Goal: Task Accomplishment & Management: Manage account settings

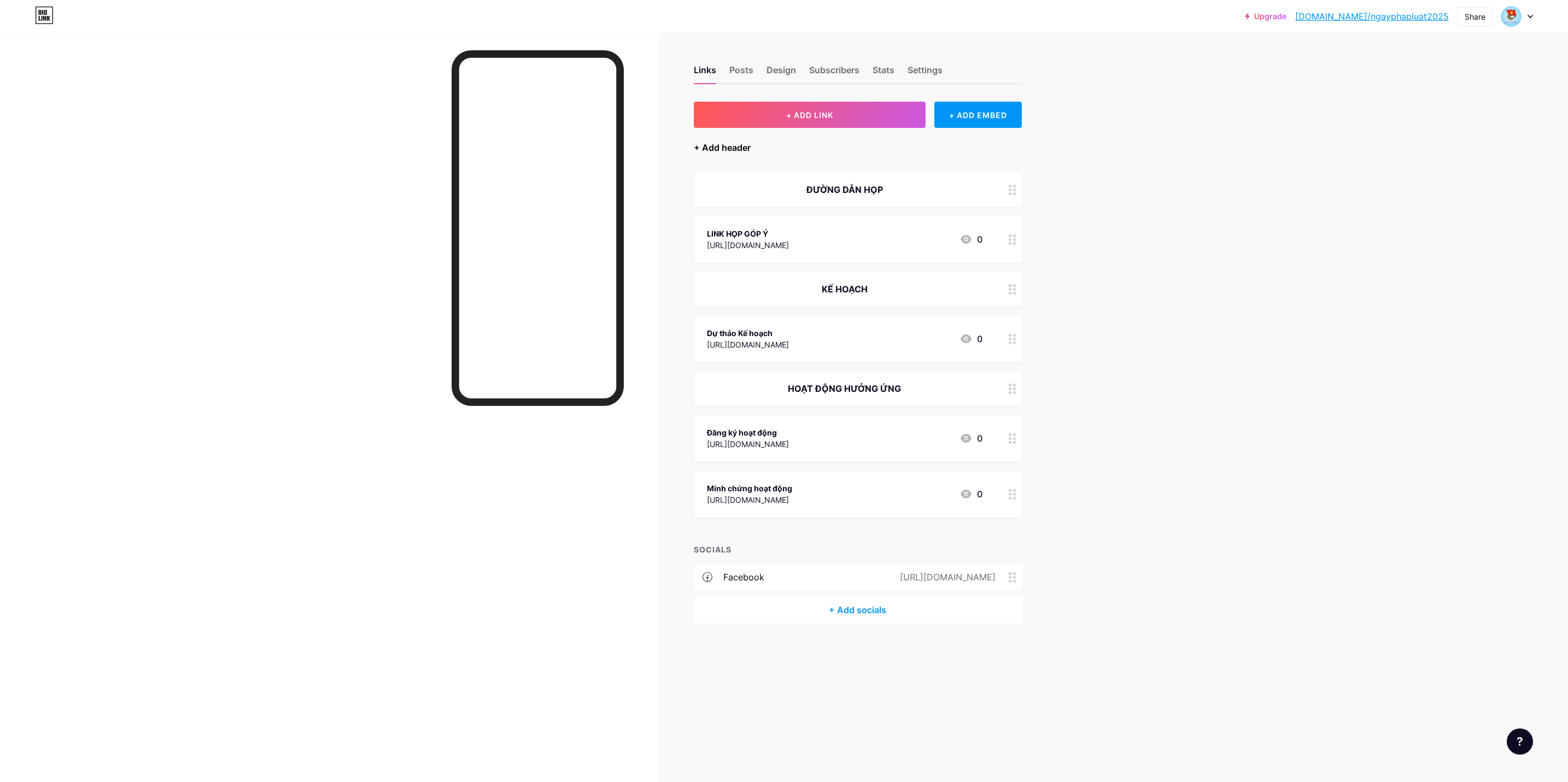
click at [734, 146] on div "+ Add header" at bounding box center [722, 148] width 57 height 13
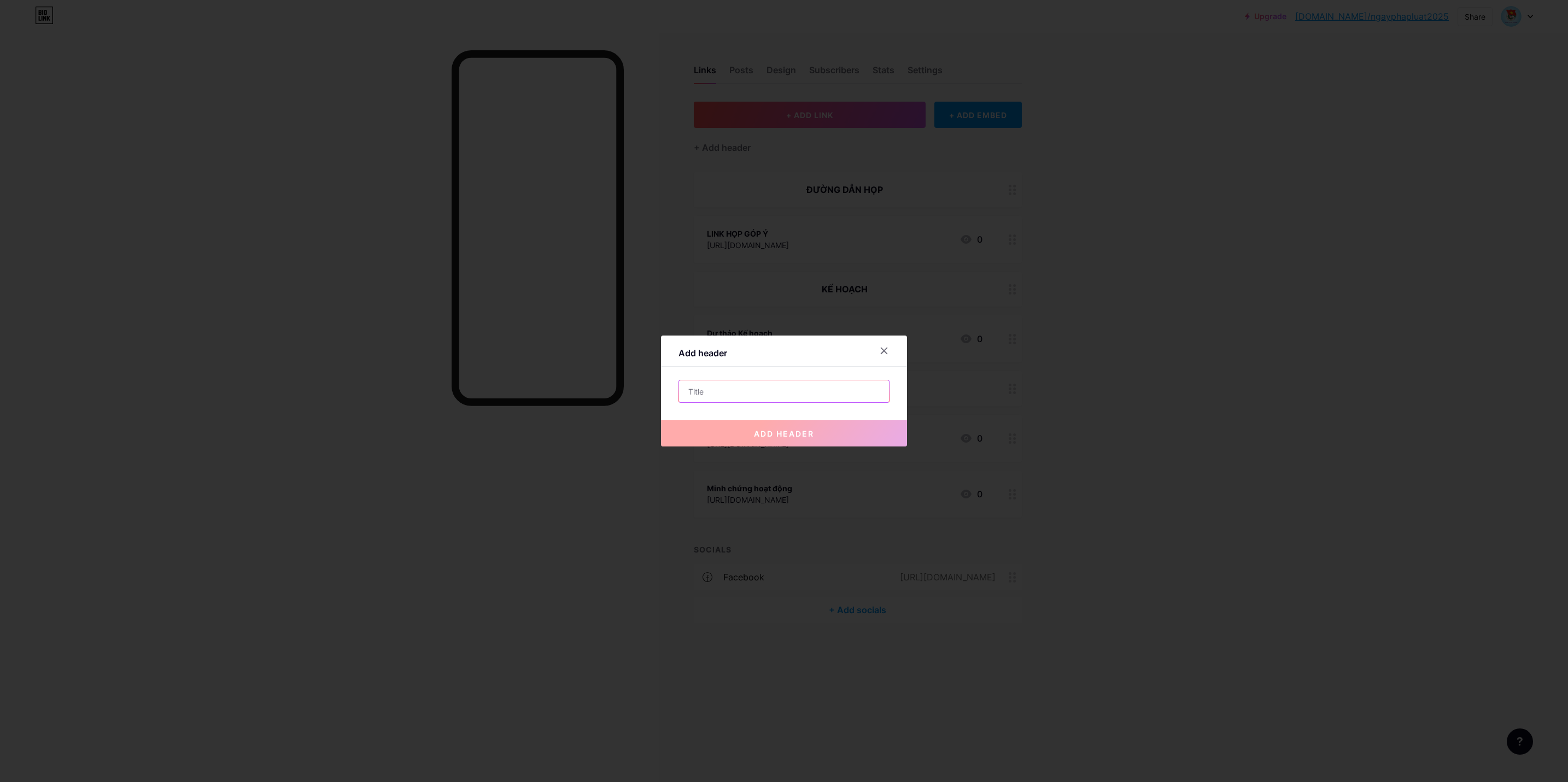
click at [743, 387] on input "text" at bounding box center [783, 391] width 210 height 22
type input "C"
type input "KHÔNG GIAN PHÁP LUẬT - HỖ TRỢ CƠ SỞ ĐOÀN"
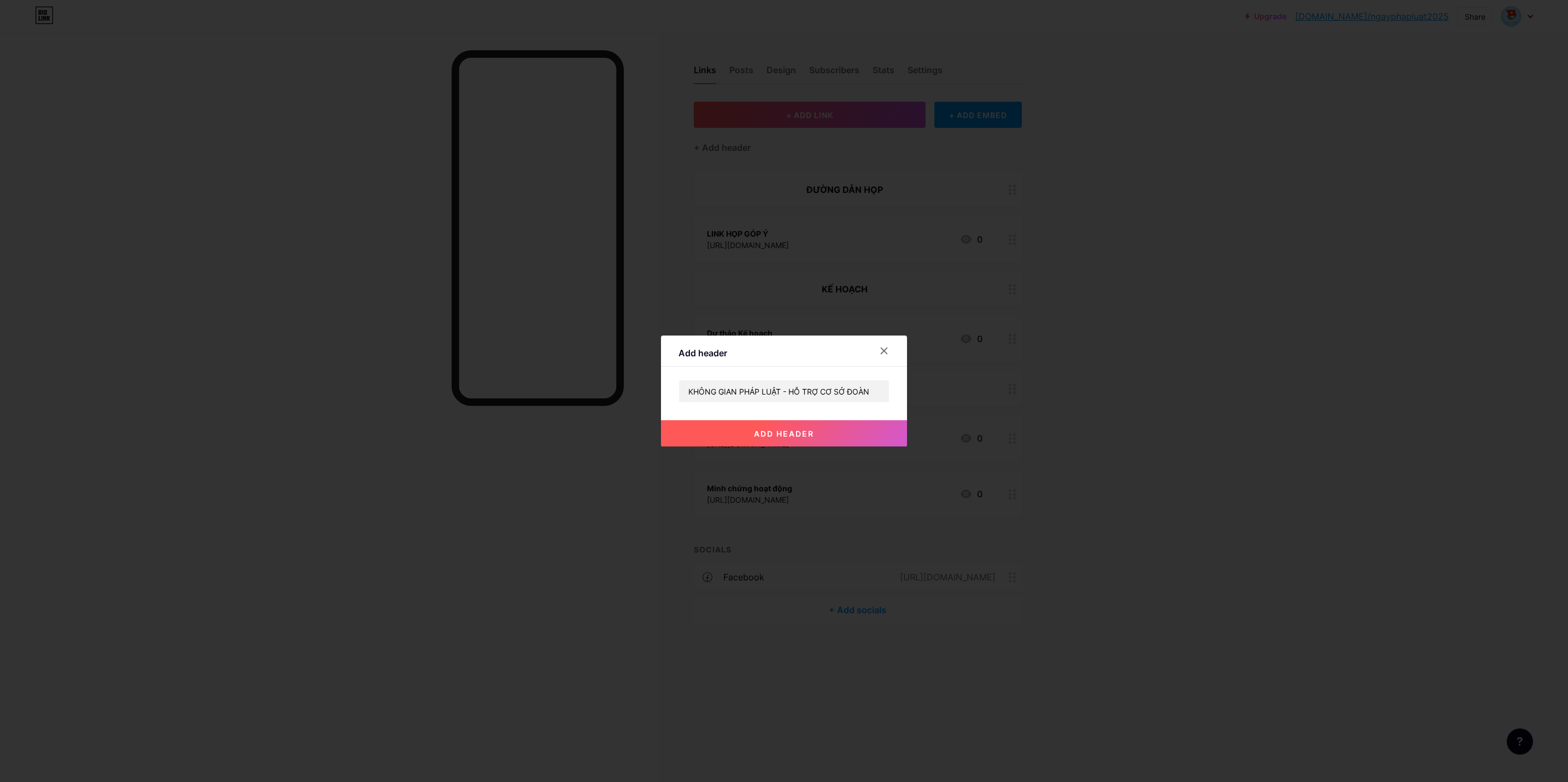
click at [793, 426] on button "add header" at bounding box center [783, 433] width 246 height 26
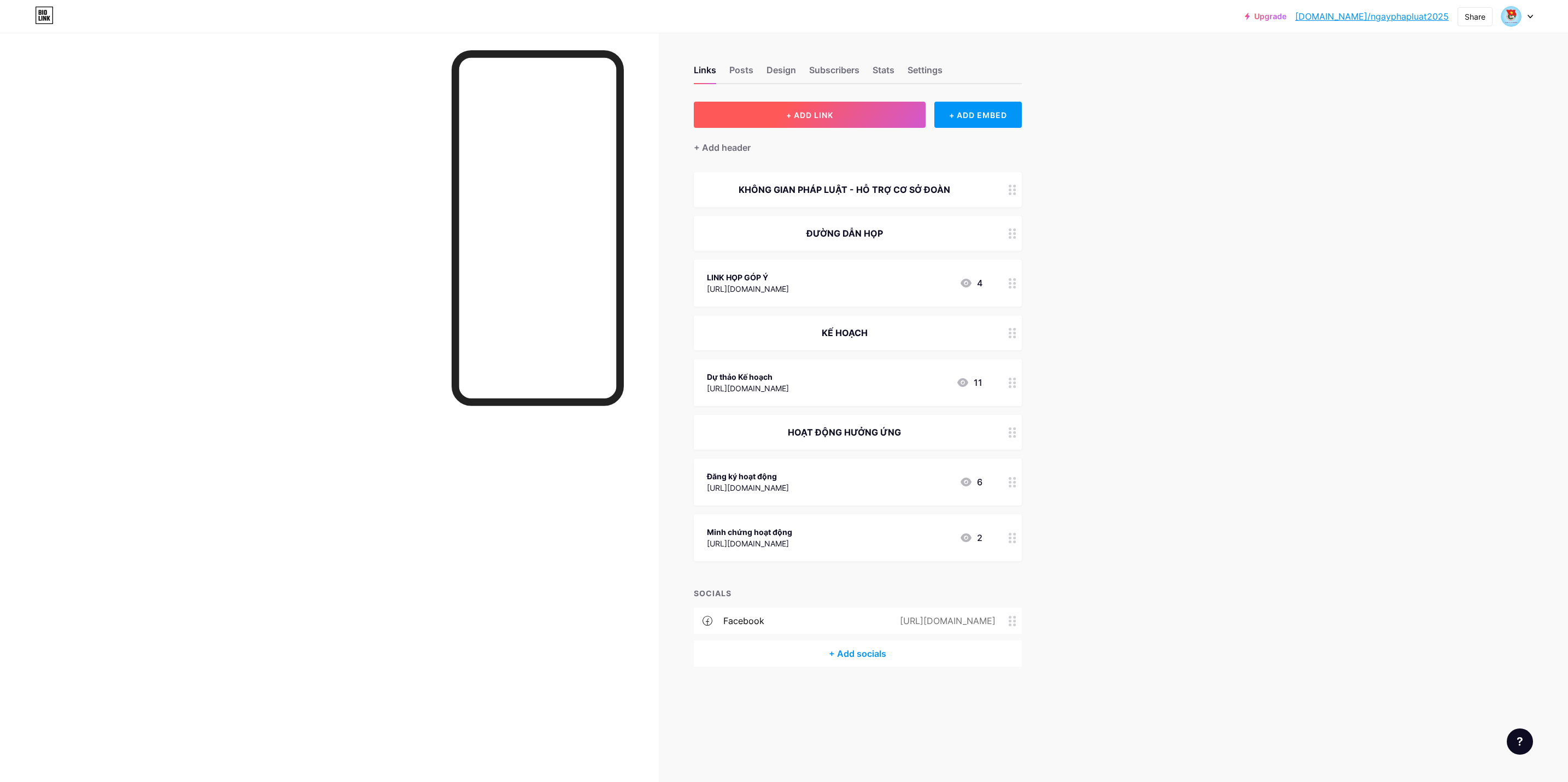
click at [799, 115] on span "+ ADD LINK" at bounding box center [809, 115] width 47 height 9
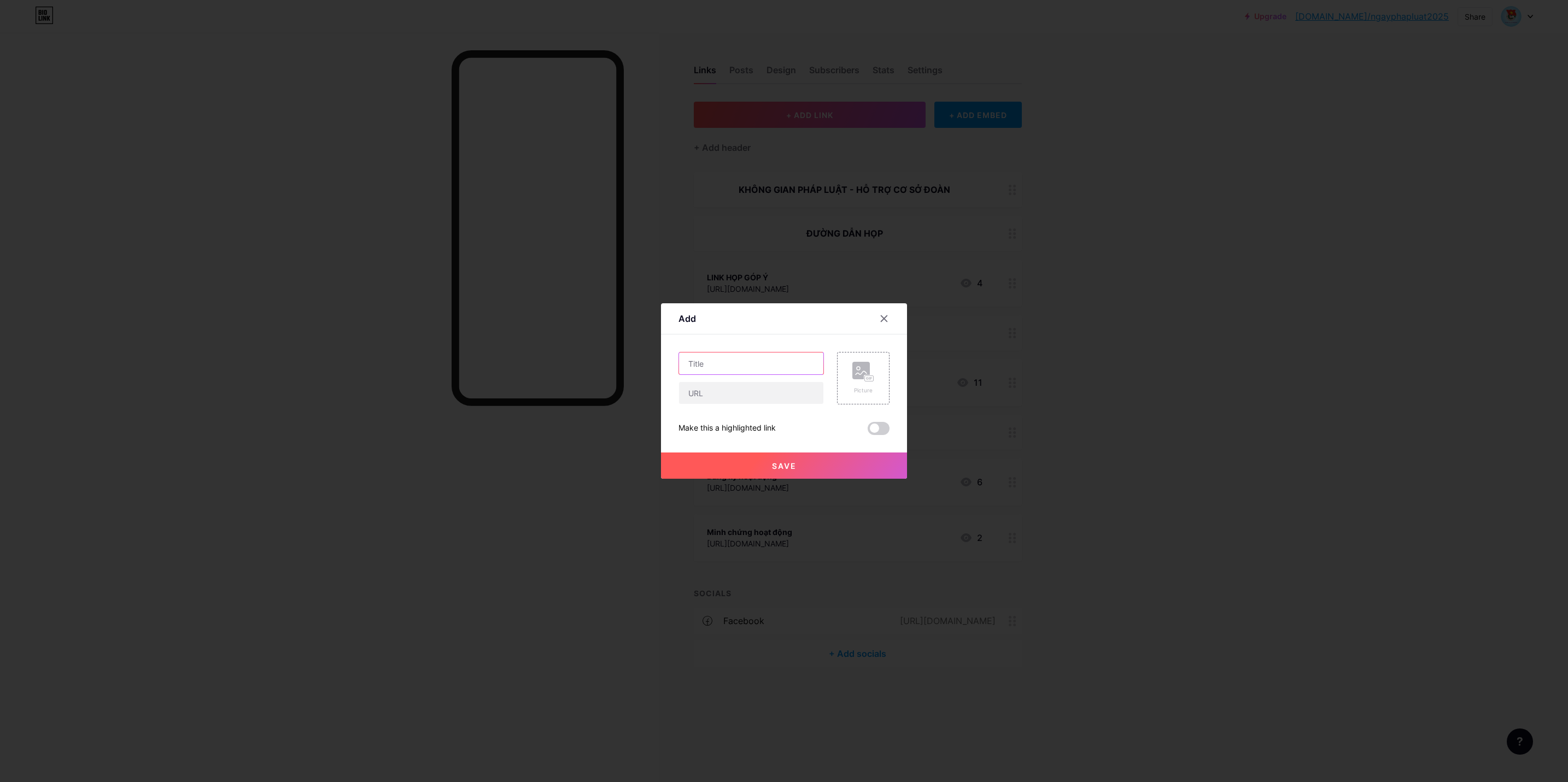
click at [734, 361] on input "text" at bounding box center [751, 364] width 144 height 22
type input "c"
type input "Chuyên trang "Tuổi trẻ với Pháp luật""
click at [784, 391] on input "text" at bounding box center [751, 393] width 144 height 22
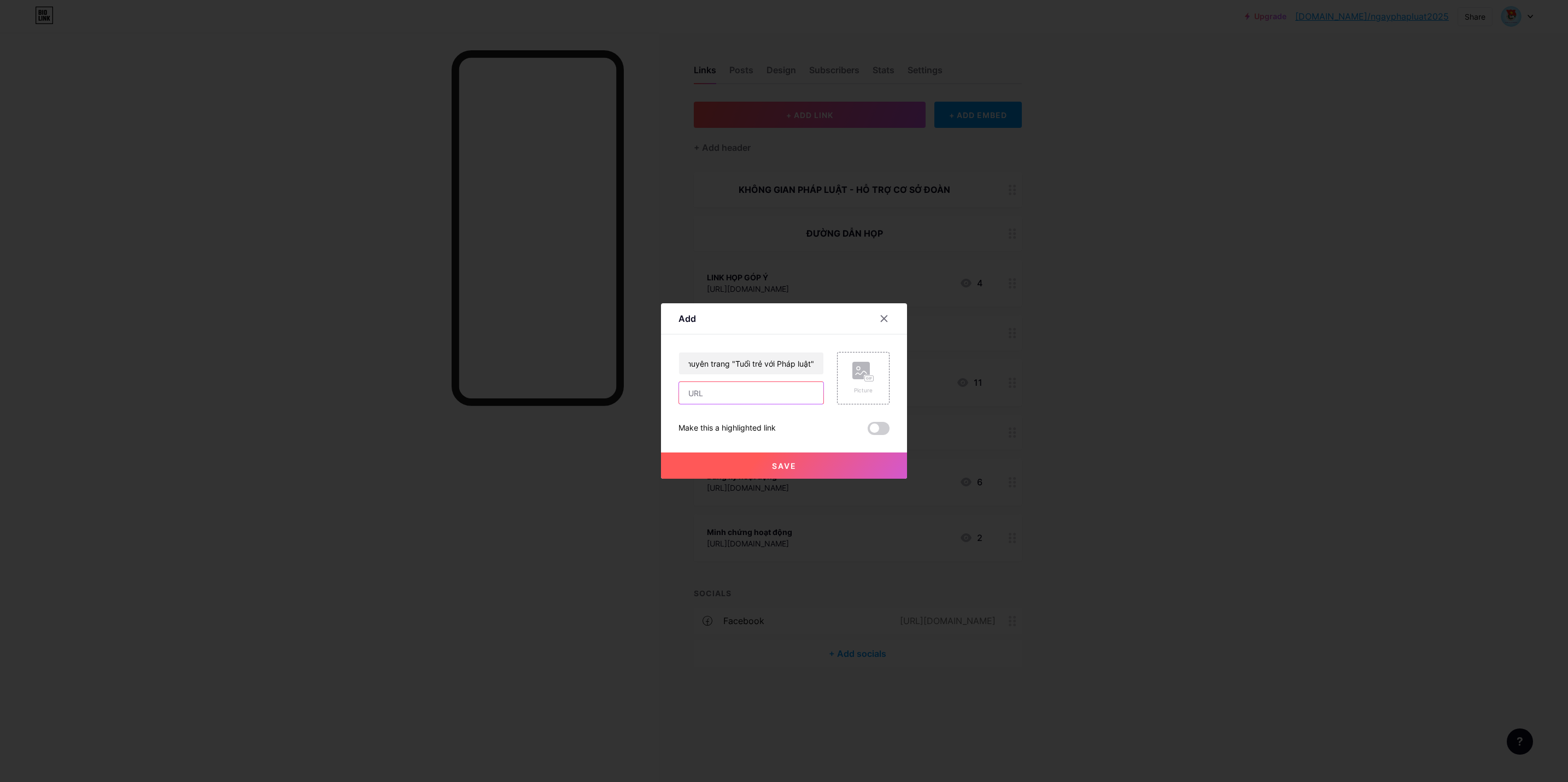
scroll to position [0, 0]
paste input "[URL][DOMAIN_NAME]"
type input "[URL][DOMAIN_NAME]"
click at [870, 375] on rect at bounding box center [869, 378] width 10 height 6
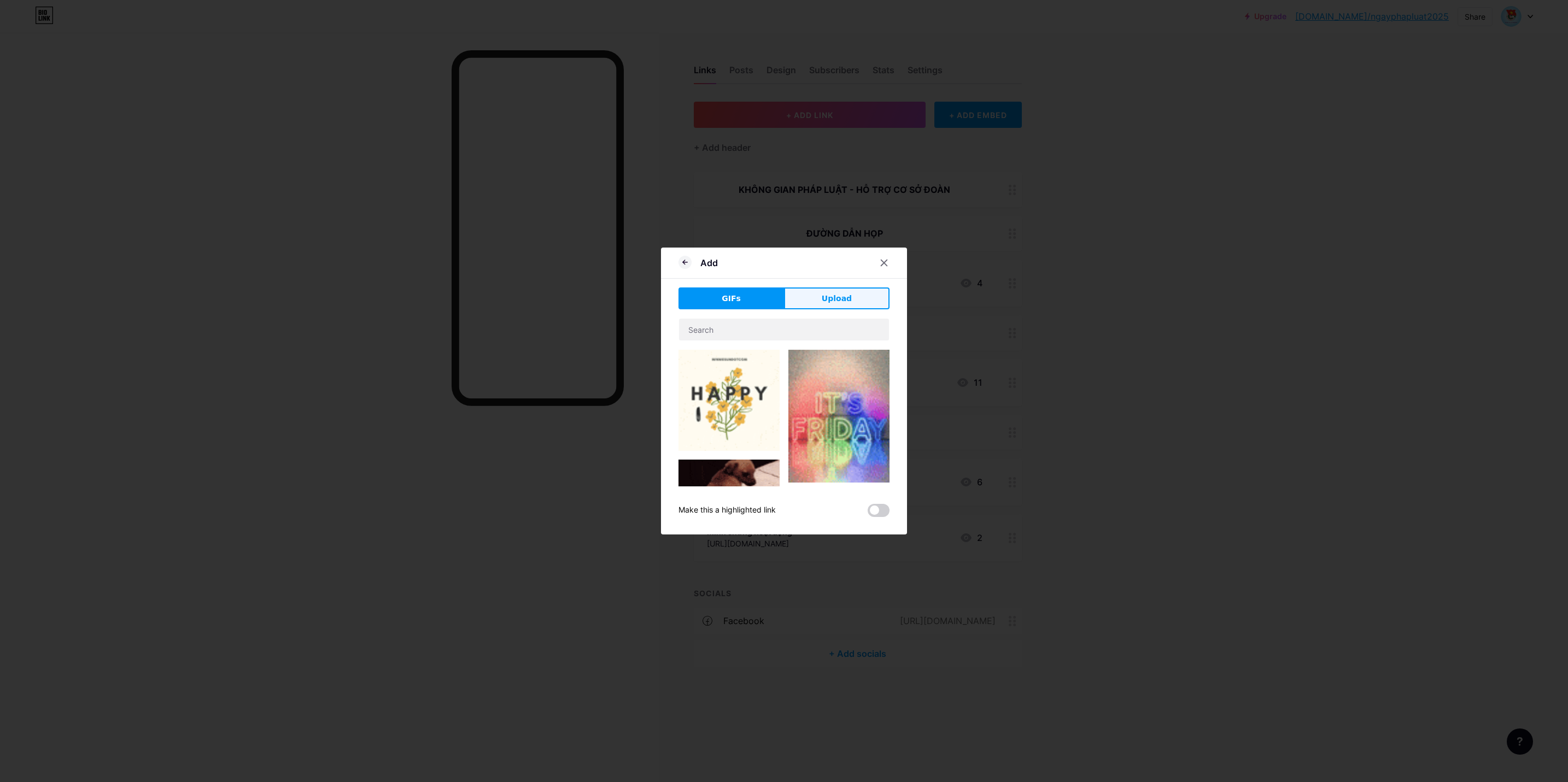
click at [827, 301] on span "Upload" at bounding box center [836, 299] width 30 height 12
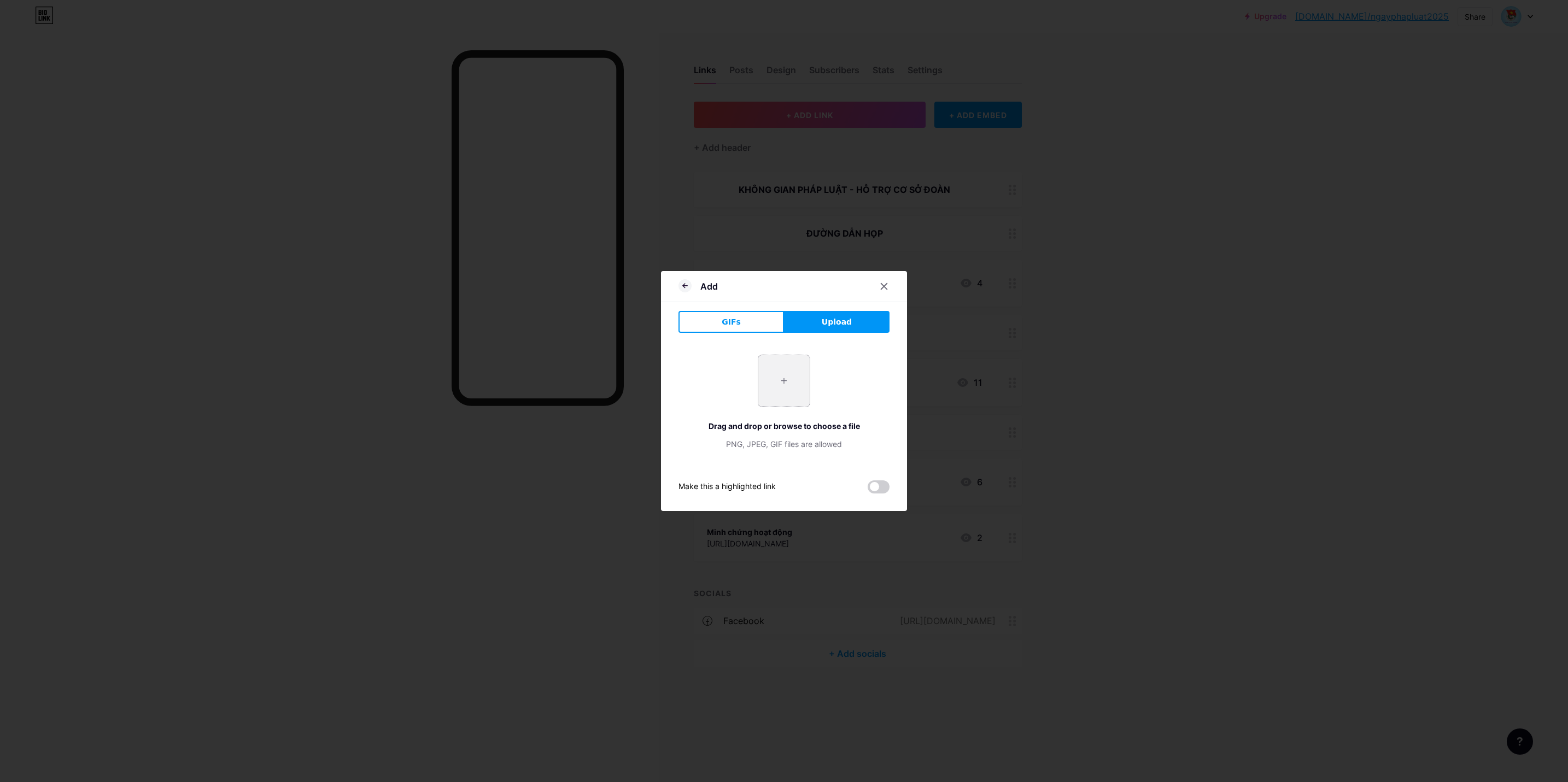
click at [788, 381] on input "file" at bounding box center [783, 381] width 51 height 51
type input "C:\fakepath\ava.png"
click at [878, 484] on span at bounding box center [879, 487] width 22 height 13
click at [868, 490] on input "checkbox" at bounding box center [868, 490] width 0 height 0
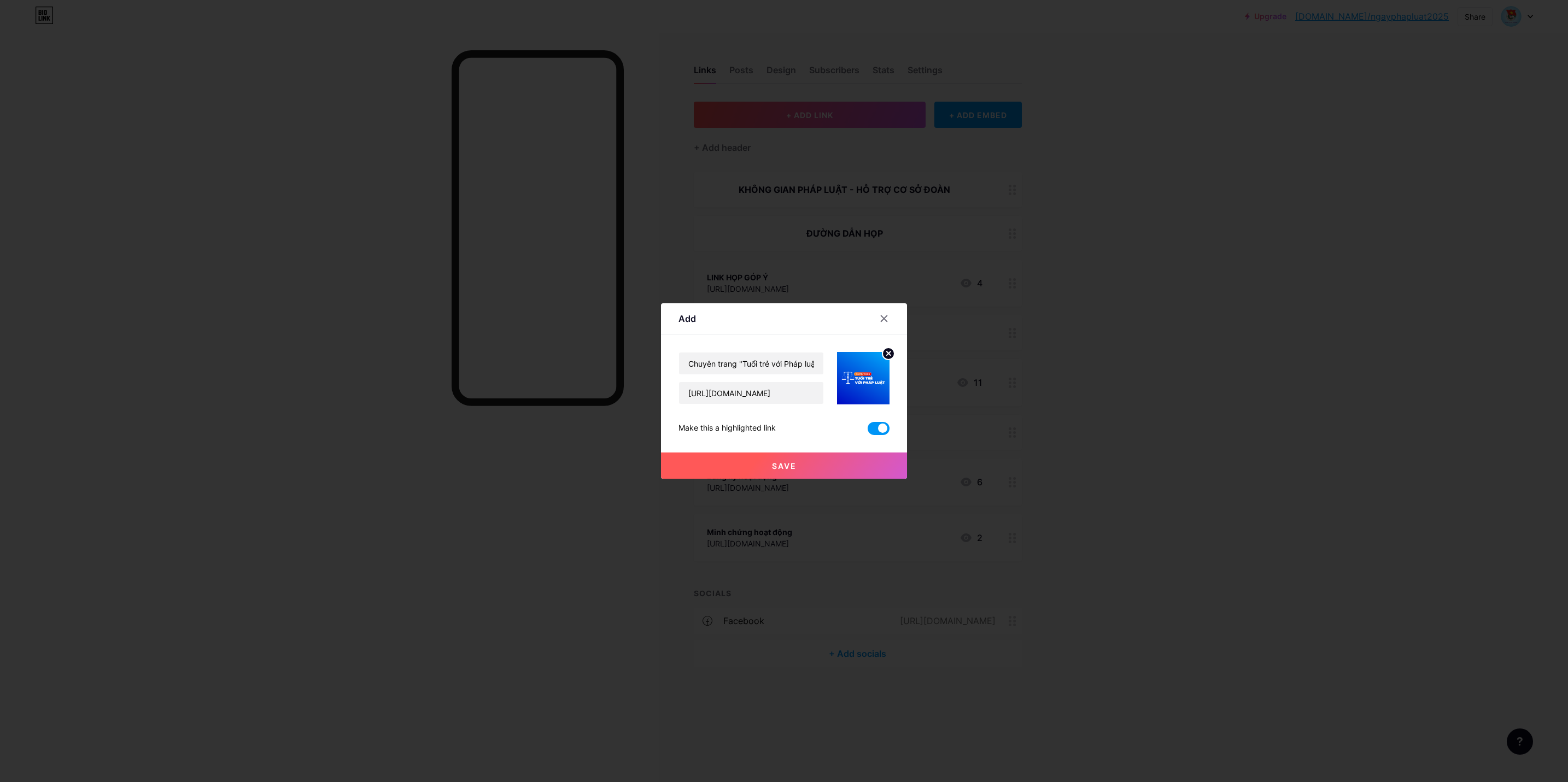
click at [812, 463] on button "Save" at bounding box center [783, 465] width 246 height 26
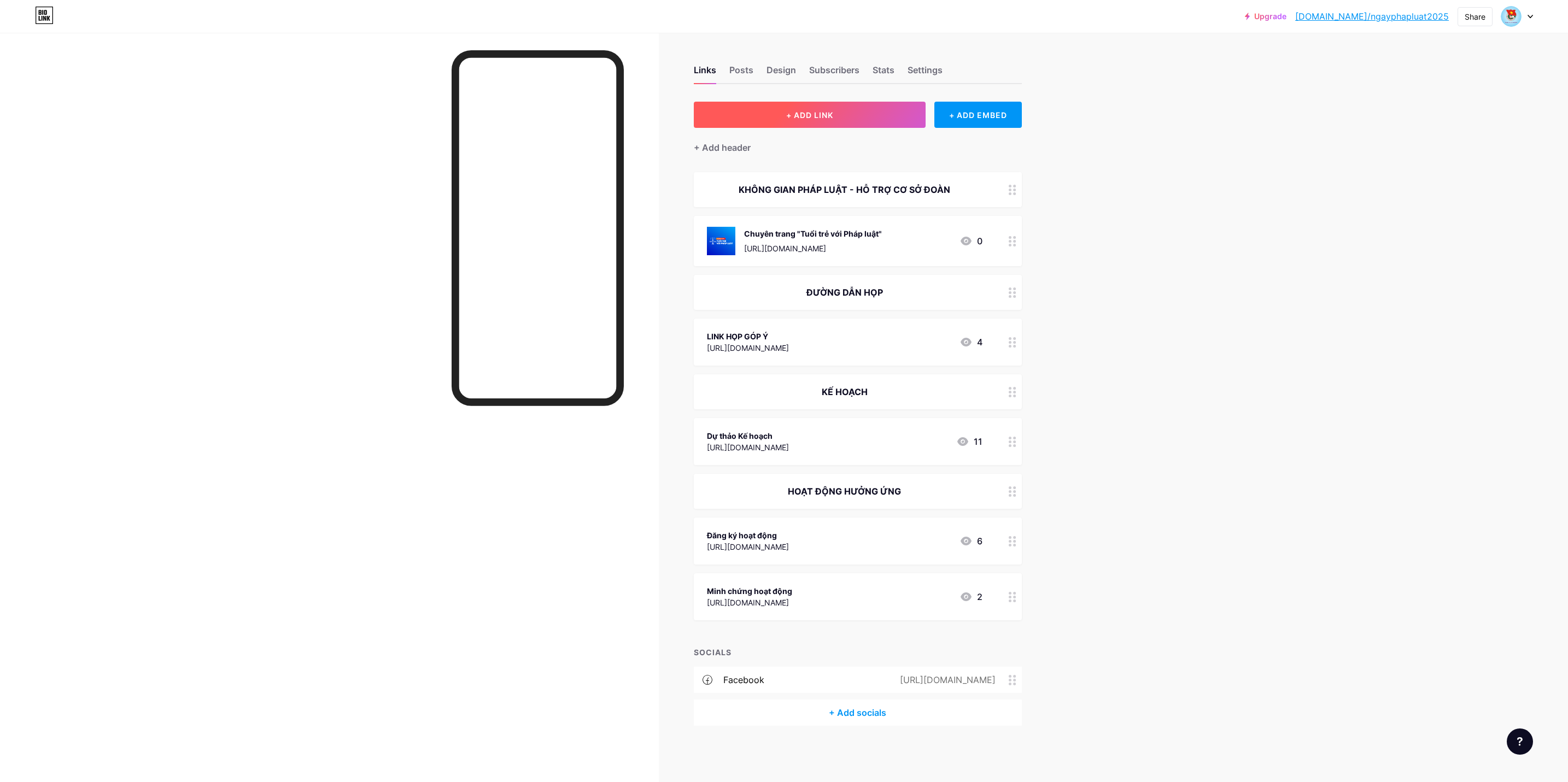
click at [871, 119] on button "+ ADD LINK" at bounding box center [810, 114] width 232 height 26
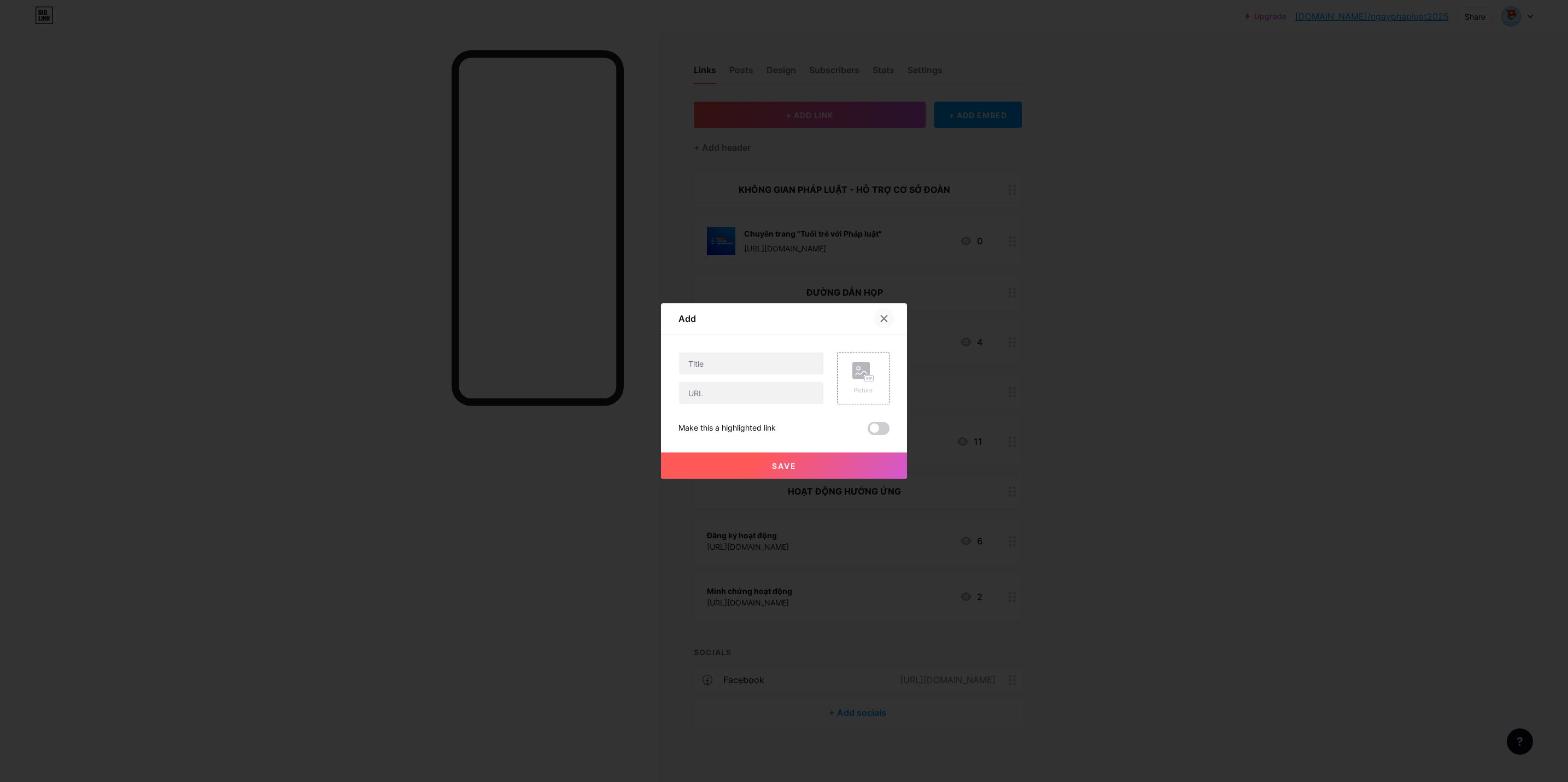
click at [886, 318] on icon at bounding box center [884, 319] width 9 height 9
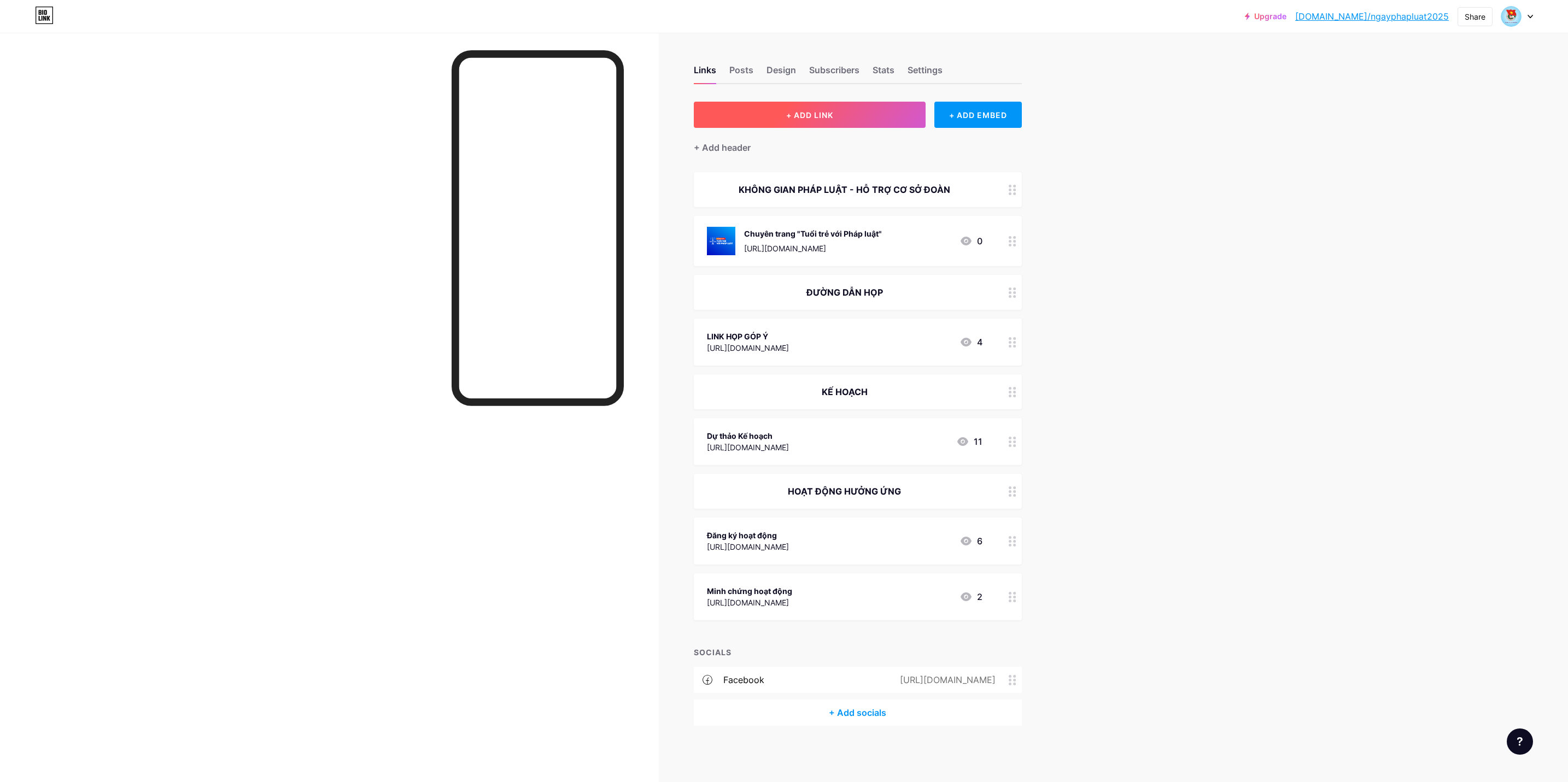
click at [849, 117] on button "+ ADD LINK" at bounding box center [810, 114] width 232 height 26
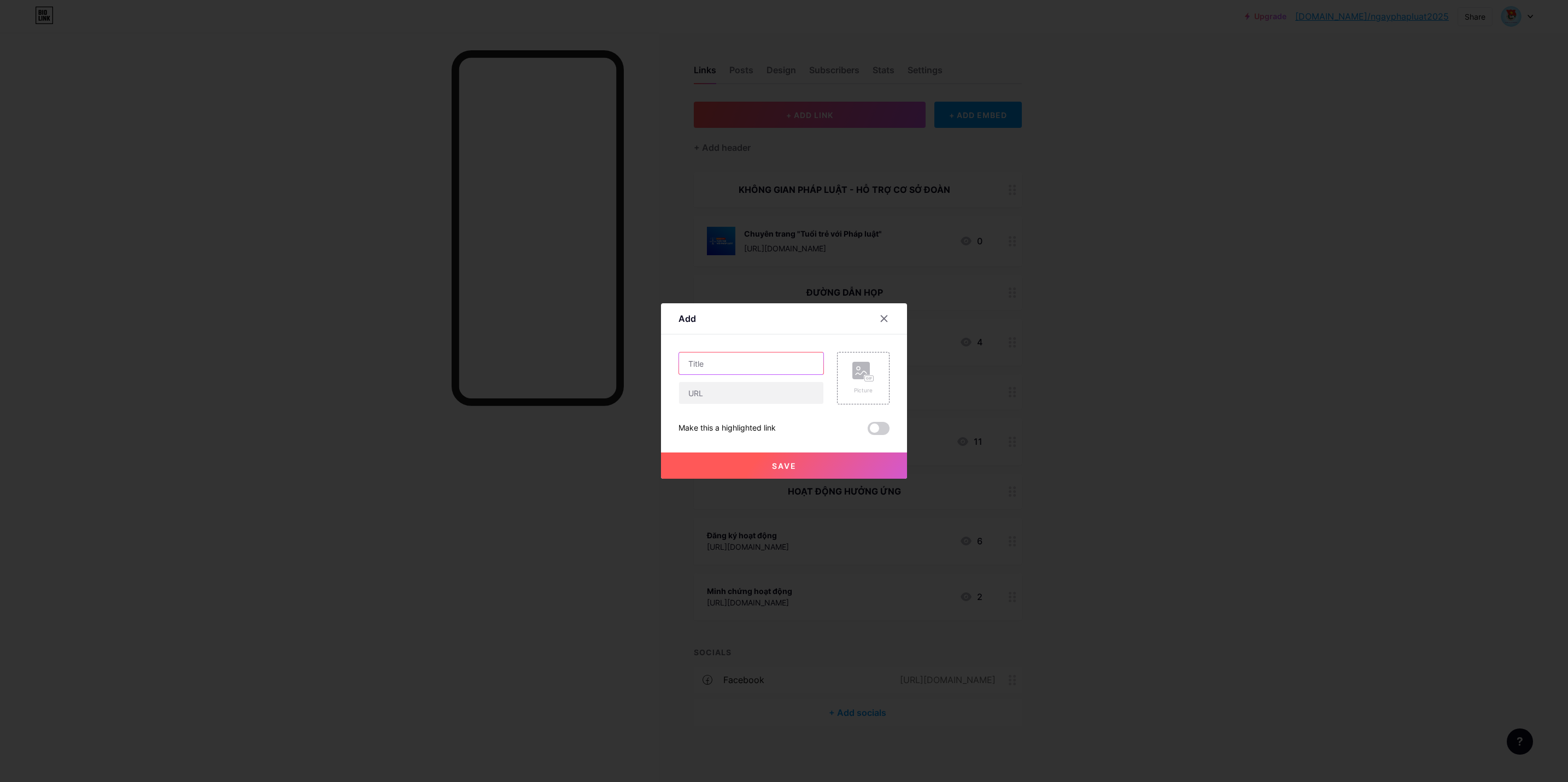
click at [753, 355] on input "text" at bounding box center [751, 364] width 144 height 22
type input "G"
type input "Giối thiệu không gian"
click at [758, 391] on input "text" at bounding box center [751, 393] width 144 height 22
paste input "[URL][DOMAIN_NAME]"
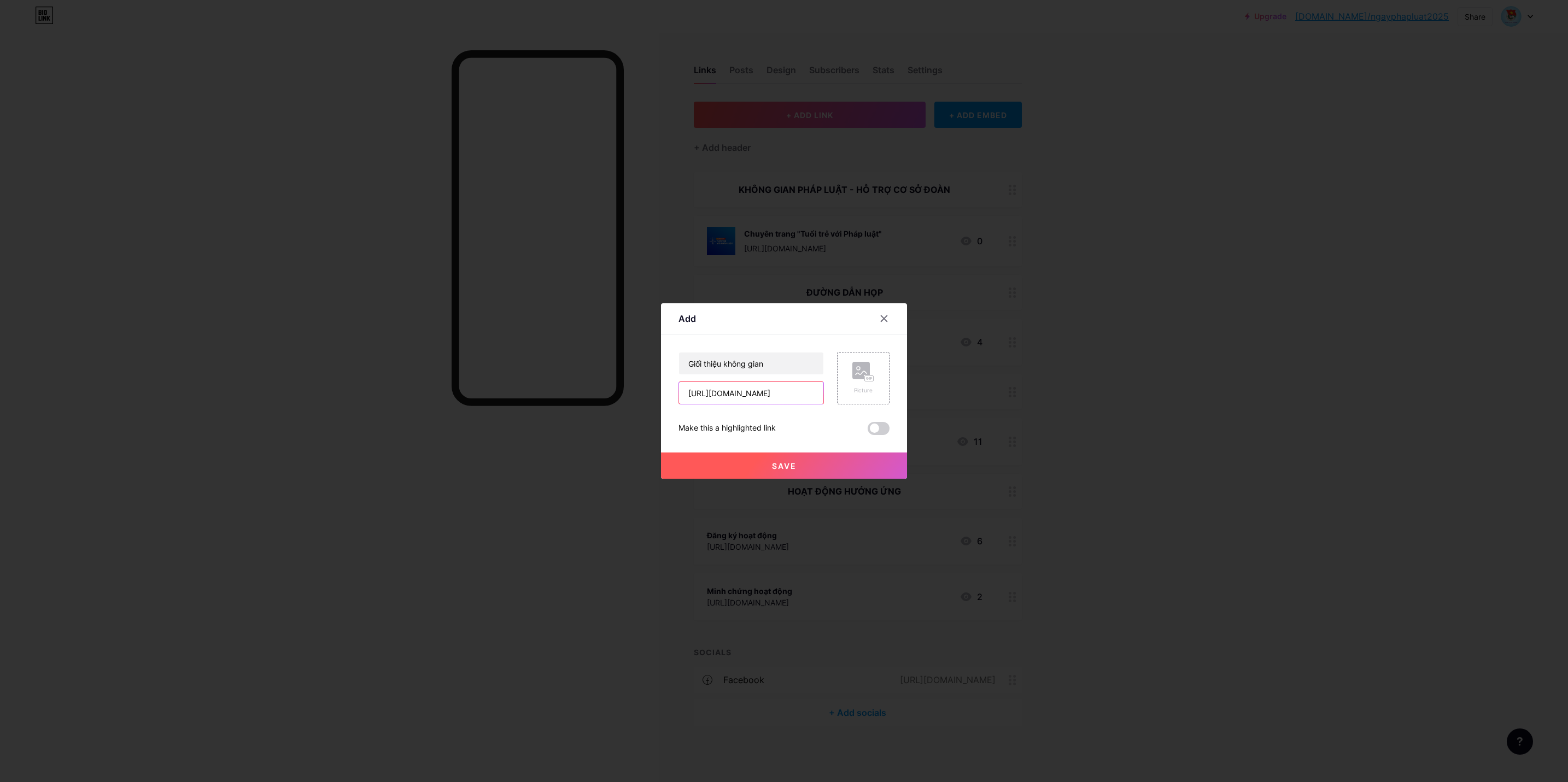
scroll to position [0, 205]
type input "[URL][DOMAIN_NAME]"
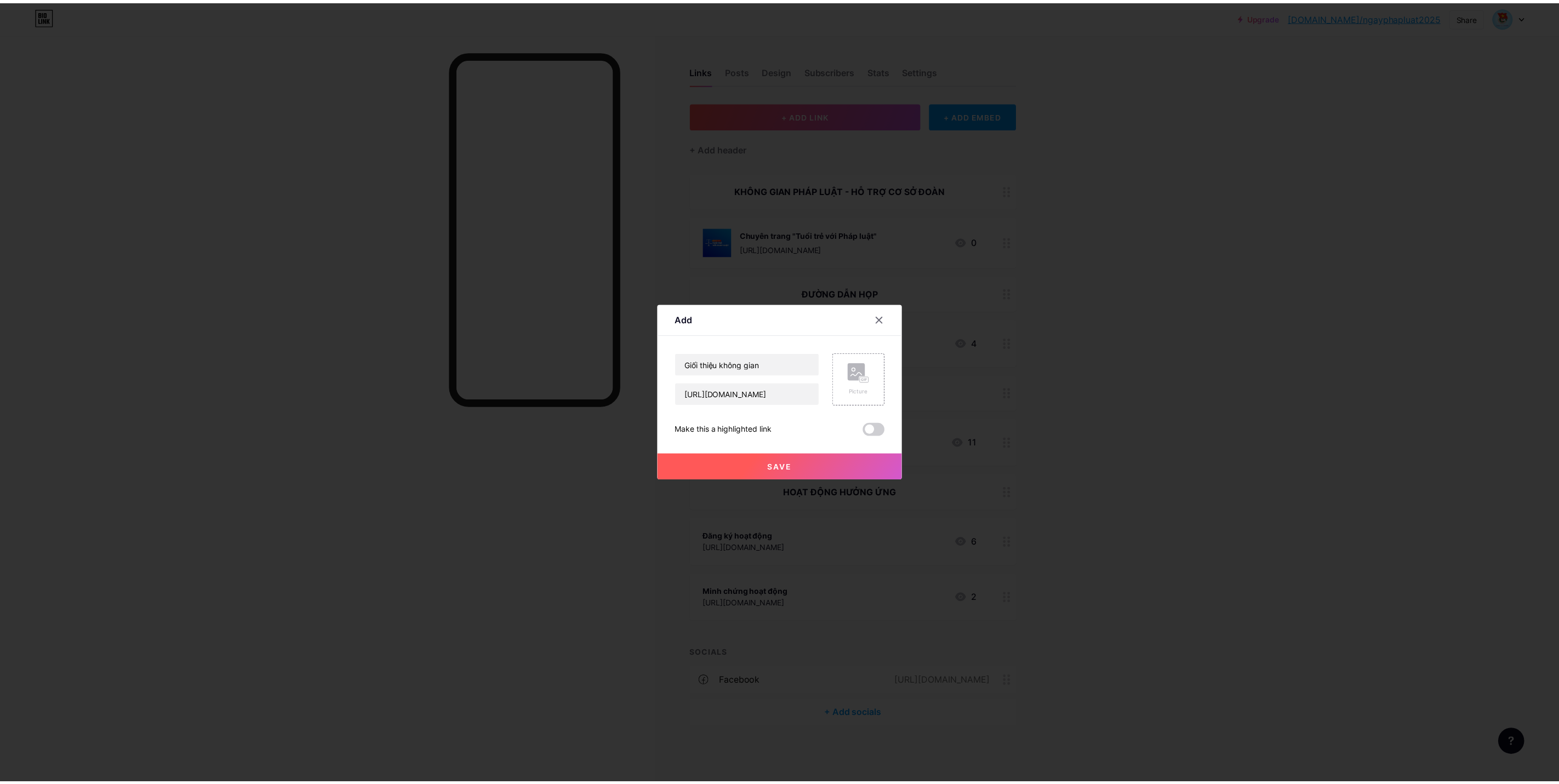
scroll to position [0, 0]
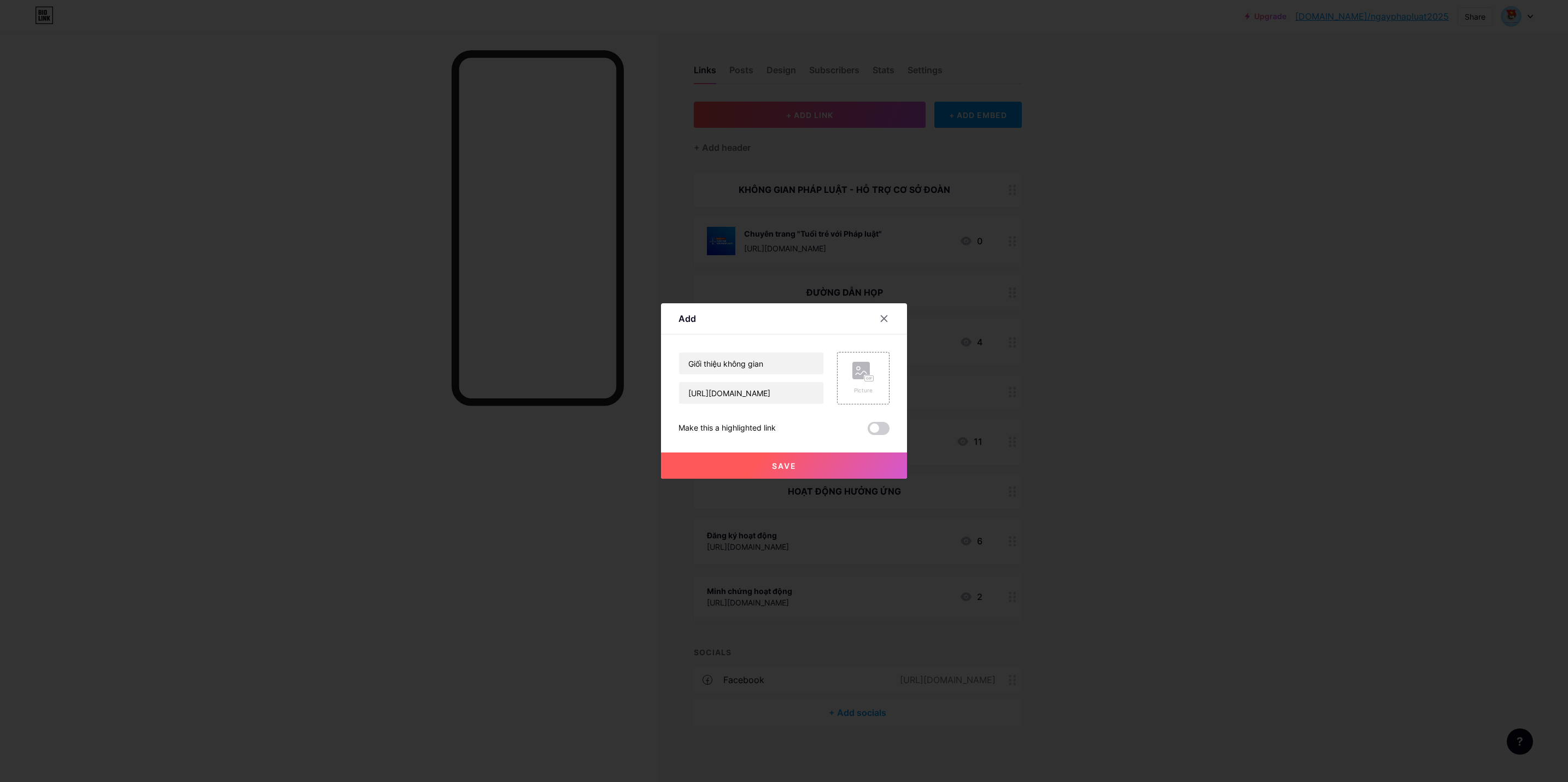
click at [814, 456] on button "Save" at bounding box center [783, 465] width 246 height 26
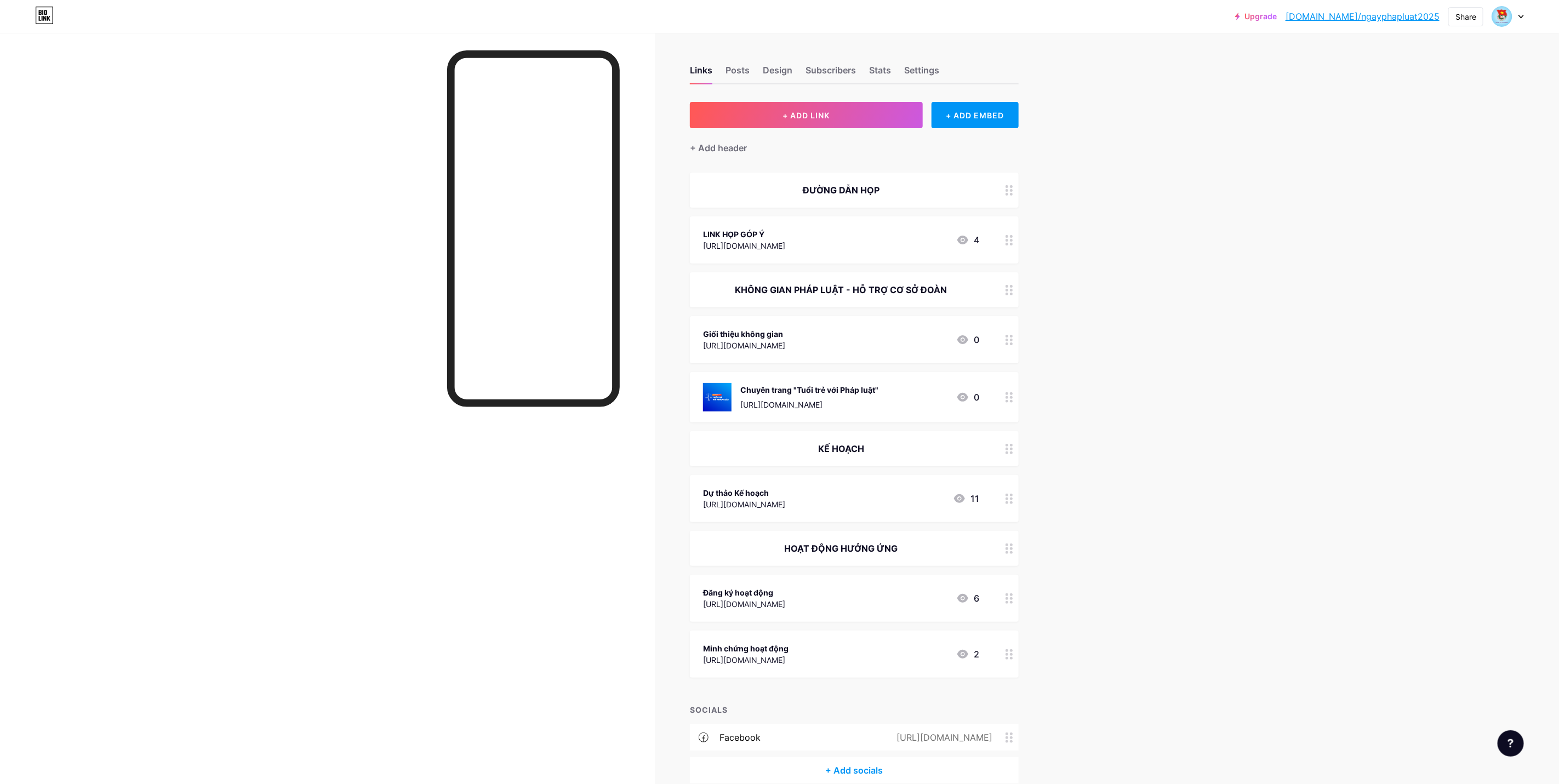
click at [1141, 341] on div "Upgrade [DOMAIN_NAME]/ngayph... [DOMAIN_NAME]/ngayphapluat2025 Share Switch acc…" at bounding box center [780, 419] width 1559 height 838
